Goal: Navigation & Orientation: Find specific page/section

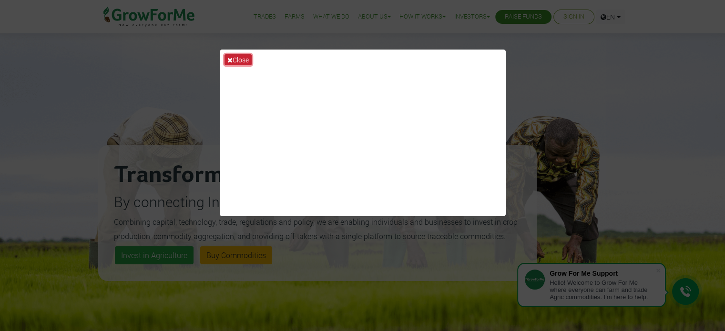
click at [229, 59] on icon at bounding box center [229, 60] width 5 height 7
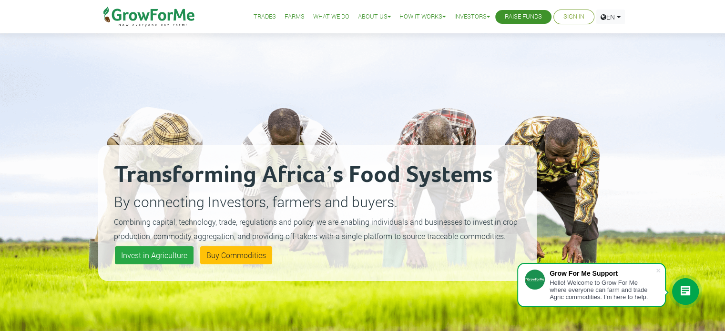
click at [254, 15] on link "Trades" at bounding box center [265, 17] width 22 height 10
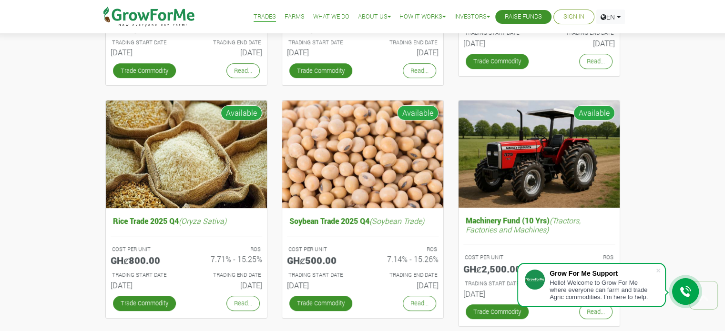
scroll to position [229, 0]
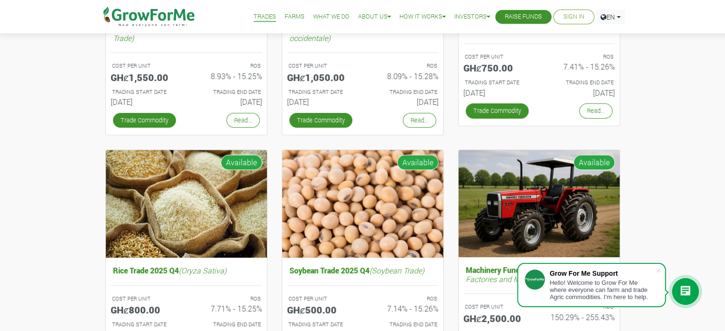
click at [286, 17] on link "Farms" at bounding box center [294, 17] width 20 height 10
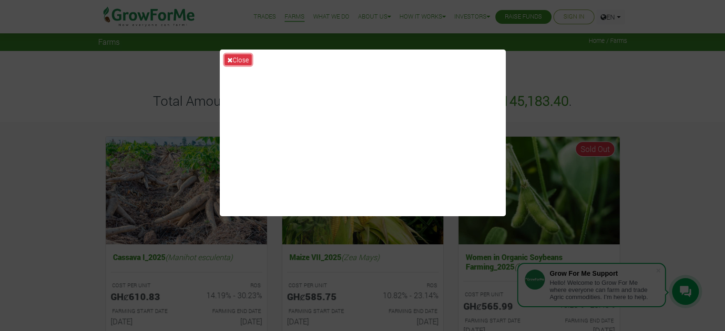
click at [236, 61] on button "Close" at bounding box center [237, 59] width 27 height 11
